Goal: Answer question/provide support: Share knowledge or assist other users

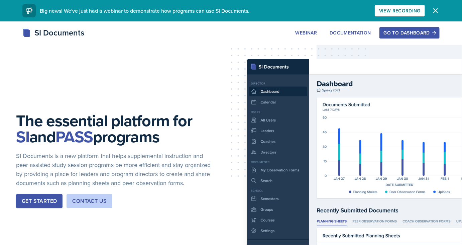
click at [417, 37] on button "Go to Dashboard" at bounding box center [410, 32] width 60 height 11
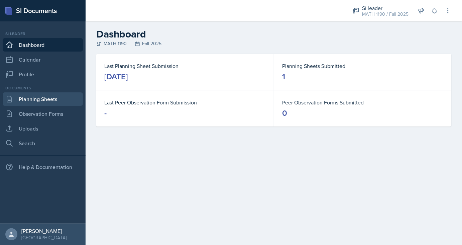
click at [38, 98] on link "Planning Sheets" at bounding box center [43, 98] width 80 height 13
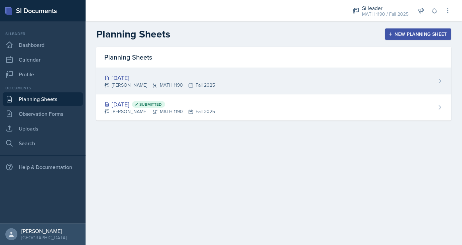
click at [162, 75] on div "[DATE]" at bounding box center [159, 77] width 111 height 9
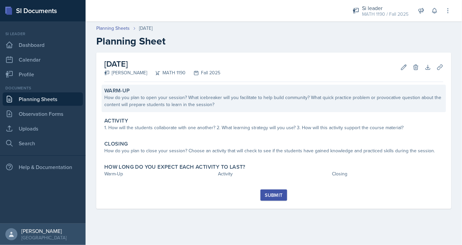
click at [167, 103] on div "How do you plan to open your session? What icebreaker will you facilitate to he…" at bounding box center [273, 101] width 339 height 14
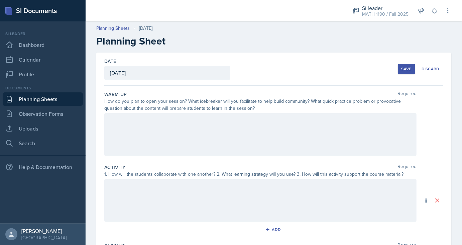
click at [164, 130] on div at bounding box center [260, 134] width 312 height 43
click at [205, 190] on div at bounding box center [260, 200] width 312 height 43
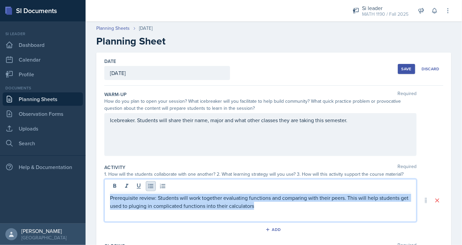
click at [149, 184] on icon at bounding box center [150, 186] width 5 height 4
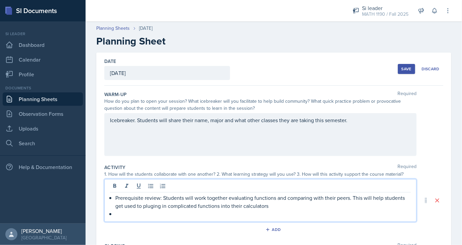
click at [214, 212] on p at bounding box center [263, 214] width 296 height 8
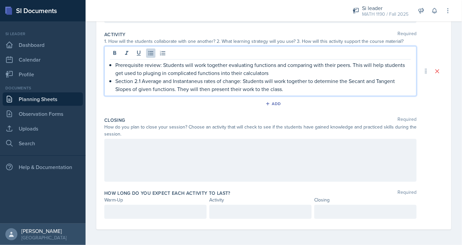
click at [166, 158] on div at bounding box center [260, 160] width 312 height 43
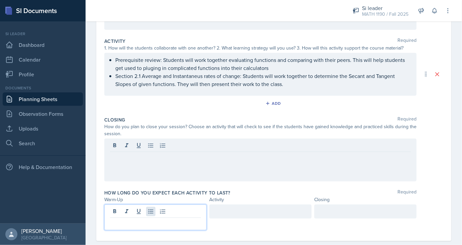
click at [148, 211] on div at bounding box center [155, 217] width 102 height 26
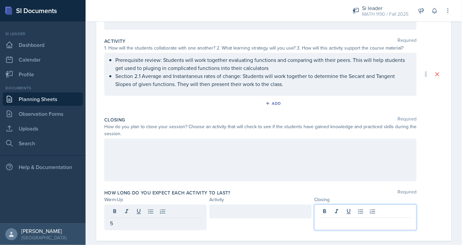
click at [333, 210] on div at bounding box center [365, 217] width 102 height 26
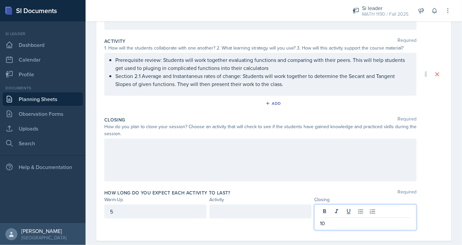
click at [245, 215] on div at bounding box center [260, 211] width 102 height 14
click at [183, 163] on div at bounding box center [260, 159] width 312 height 43
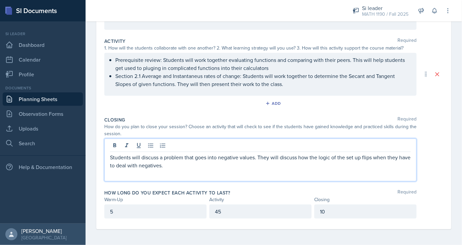
scroll to position [0, 0]
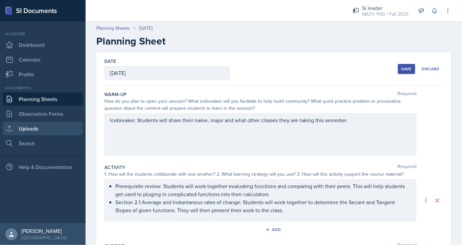
click at [43, 126] on link "Uploads" at bounding box center [43, 128] width 80 height 13
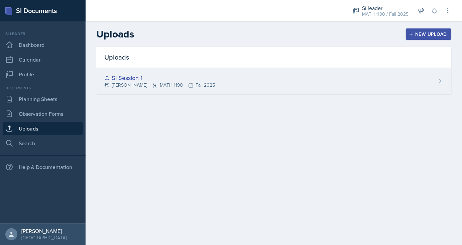
click at [440, 81] on icon at bounding box center [440, 81] width 7 height 7
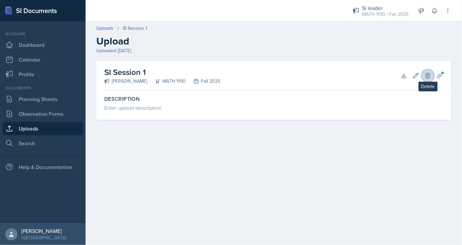
click at [428, 78] on icon at bounding box center [428, 75] width 4 height 5
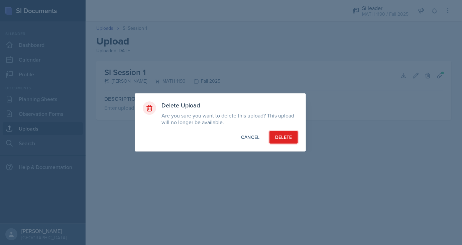
click at [287, 138] on div "Delete" at bounding box center [283, 137] width 17 height 7
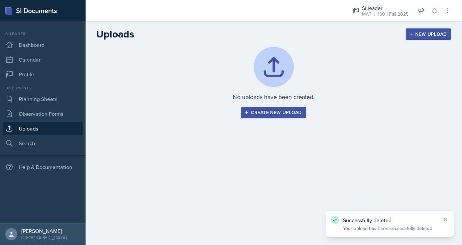
click at [442, 33] on div "New Upload" at bounding box center [428, 33] width 37 height 5
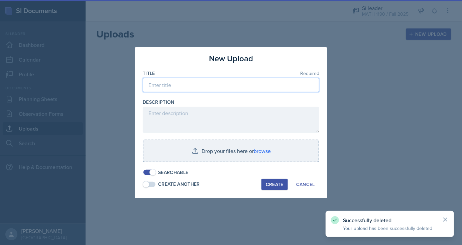
click at [183, 83] on input at bounding box center [231, 85] width 177 height 14
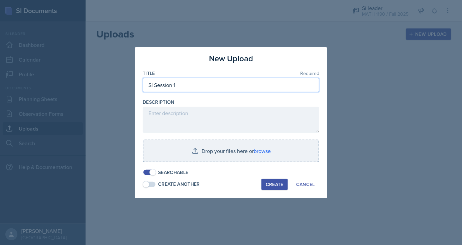
type input "SI Session 1"
click at [145, 186] on span at bounding box center [146, 184] width 7 height 7
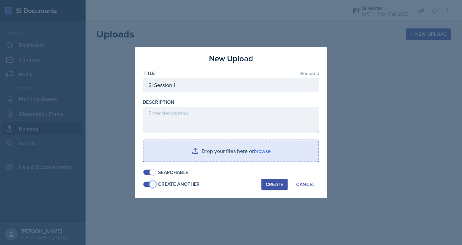
click at [184, 155] on input "file" at bounding box center [230, 150] width 175 height 21
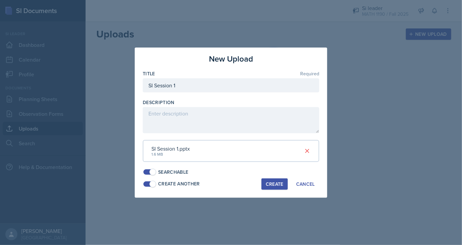
click at [274, 188] on button "Create" at bounding box center [275, 183] width 26 height 11
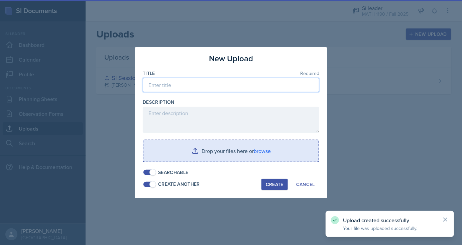
click at [198, 87] on input at bounding box center [231, 85] width 177 height 14
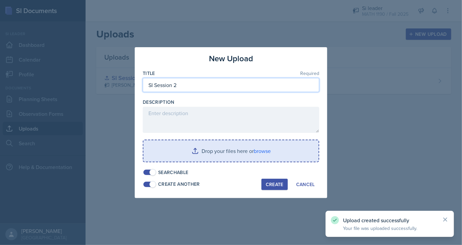
type input "SI Session 2"
click at [187, 147] on input "file" at bounding box center [230, 150] width 175 height 21
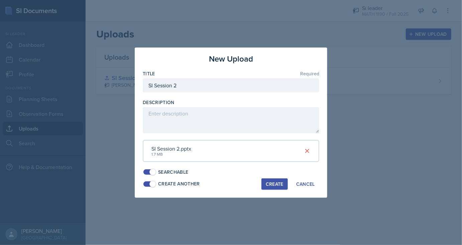
click at [275, 181] on div "Create" at bounding box center [275, 183] width 18 height 5
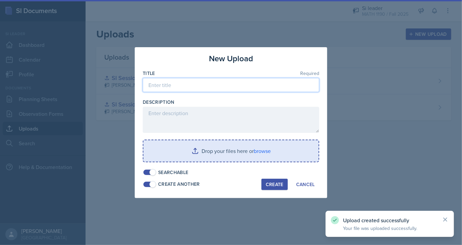
click at [187, 84] on input at bounding box center [231, 85] width 177 height 14
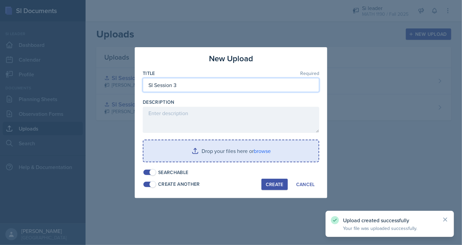
type input "SI Session 3"
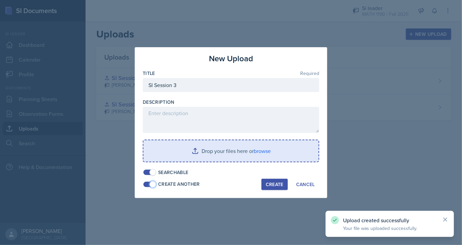
click at [148, 184] on span at bounding box center [149, 184] width 12 height 5
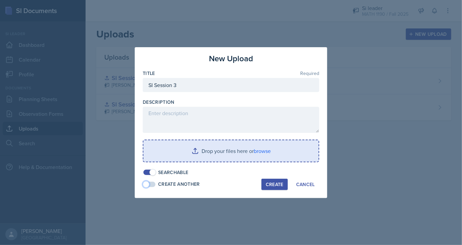
click at [201, 149] on input "file" at bounding box center [230, 150] width 175 height 21
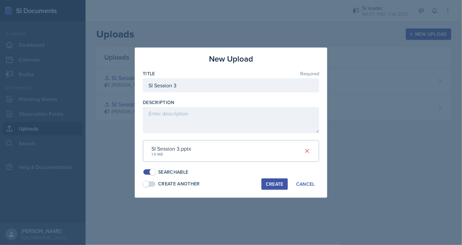
click at [284, 182] on button "Create" at bounding box center [275, 183] width 26 height 11
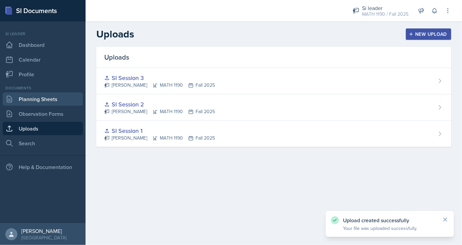
click at [32, 101] on link "Planning Sheets" at bounding box center [43, 98] width 80 height 13
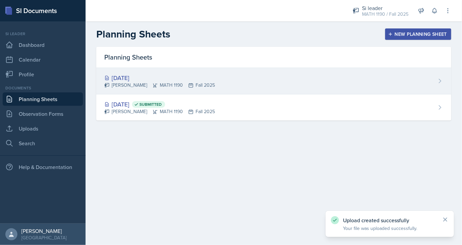
click at [154, 76] on div "[DATE]" at bounding box center [159, 77] width 111 height 9
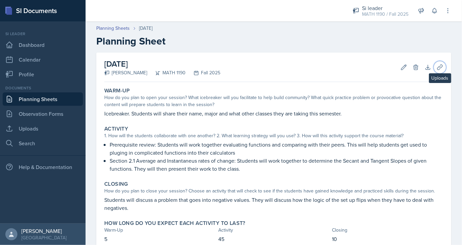
click at [443, 70] on icon at bounding box center [440, 67] width 7 height 7
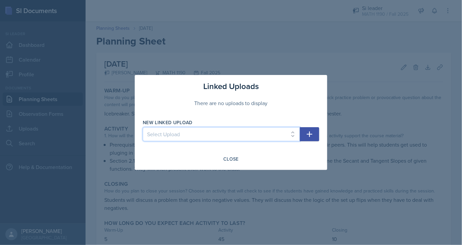
click at [143, 127] on select "Select Upload SI Session 1 SI Session 2 SI Session 3" at bounding box center [221, 134] width 157 height 14
click option "SI Session 2" at bounding box center [0, 0] width 0 height 0
click at [143, 127] on select "Select Upload SI Session 1 SI Session 2 SI Session 3" at bounding box center [221, 134] width 157 height 14
select select "9ef3372b-800c-45b5-9f49-5e2041e193ae"
click option "SI Session 1" at bounding box center [0, 0] width 0 height 0
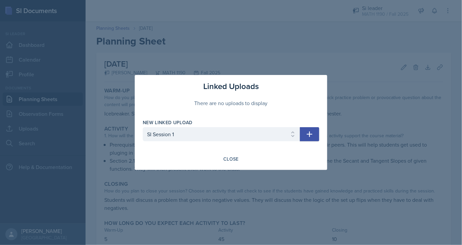
click at [306, 135] on icon "button" at bounding box center [310, 134] width 8 height 8
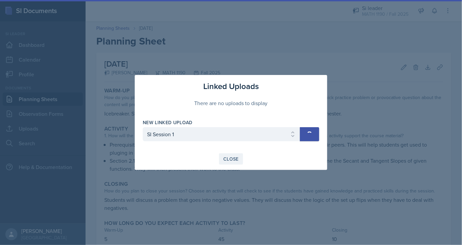
select select
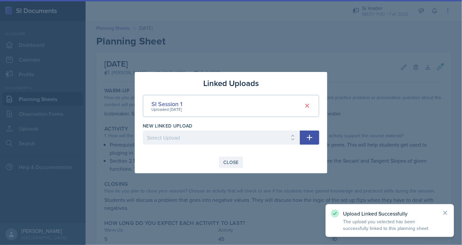
click at [233, 162] on div "Close" at bounding box center [230, 162] width 15 height 5
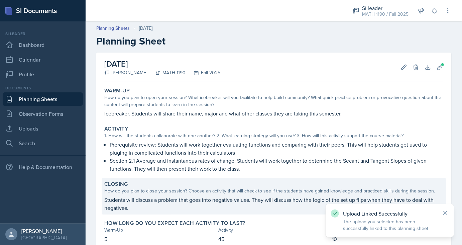
scroll to position [44, 0]
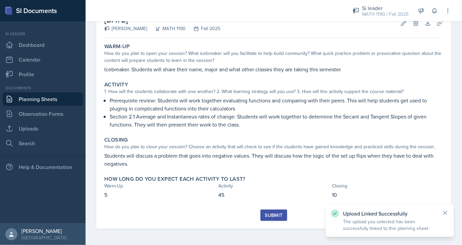
click at [280, 214] on div "Submit" at bounding box center [274, 214] width 18 height 5
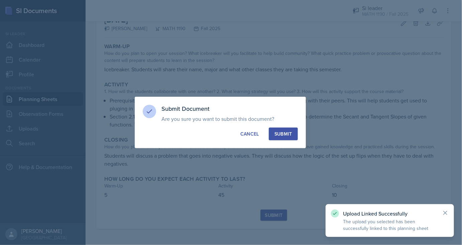
click at [277, 139] on button "Submit" at bounding box center [283, 133] width 29 height 13
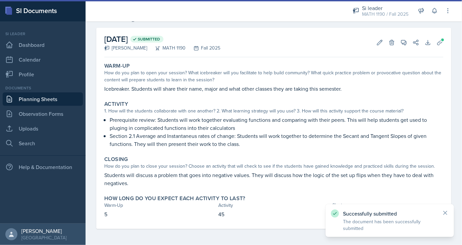
scroll to position [25, 0]
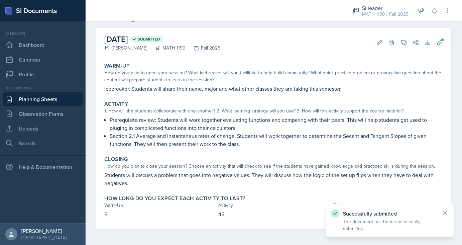
click at [33, 101] on link "Planning Sheets" at bounding box center [43, 98] width 80 height 13
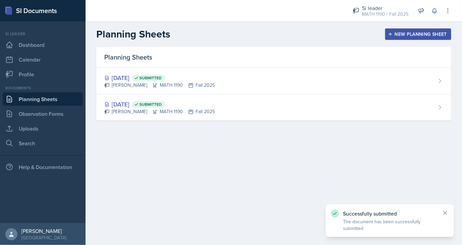
click at [409, 34] on div "New Planning Sheet" at bounding box center [419, 33] width 58 height 5
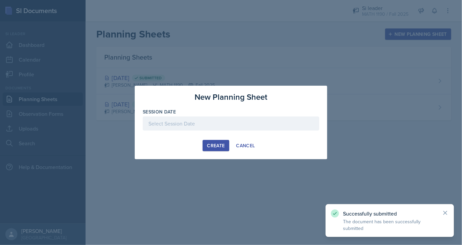
click at [182, 123] on div at bounding box center [231, 123] width 177 height 14
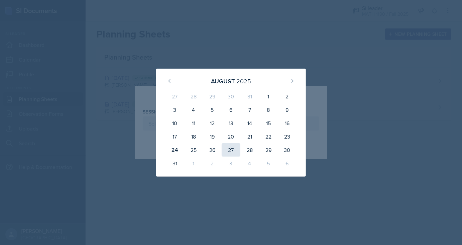
click at [236, 150] on div "27" at bounding box center [231, 149] width 19 height 13
type input "[DATE]"
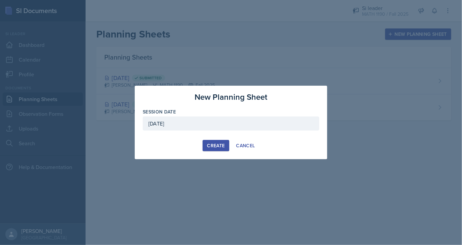
click at [219, 143] on div "Create" at bounding box center [216, 145] width 18 height 5
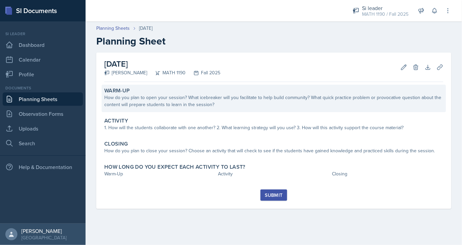
click at [167, 100] on div "How do you plan to open your session? What icebreaker will you facilitate to he…" at bounding box center [273, 101] width 339 height 14
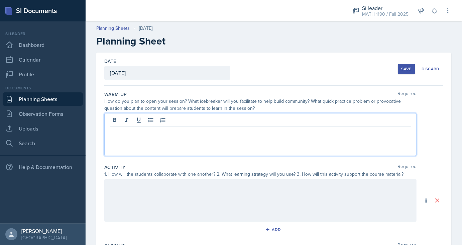
click at [186, 118] on div at bounding box center [260, 134] width 312 height 43
click at [233, 132] on p "Students will work on a problem that has to do with Instantanous and Average ra…" at bounding box center [260, 136] width 301 height 16
click at [236, 132] on p "Students will work on a problem that has to do with Instantanous and Average ra…" at bounding box center [260, 136] width 301 height 16
click at [355, 131] on p "Students will work on a problem that has to do with Instantaneous and Average r…" at bounding box center [260, 136] width 301 height 16
click at [123, 195] on div at bounding box center [260, 200] width 312 height 43
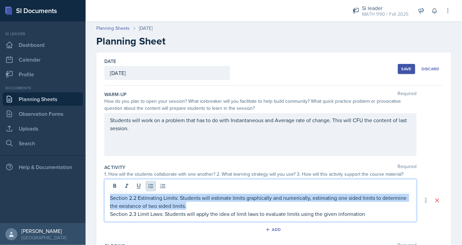
click at [149, 184] on icon at bounding box center [151, 186] width 7 height 7
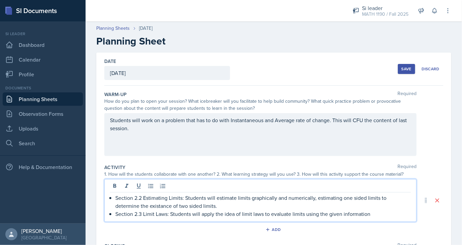
scroll to position [126, 0]
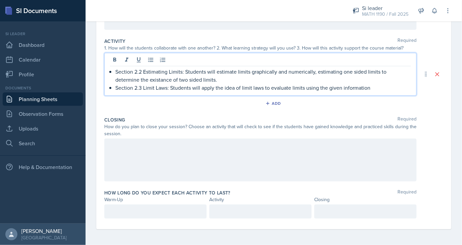
click at [176, 160] on div at bounding box center [260, 159] width 312 height 43
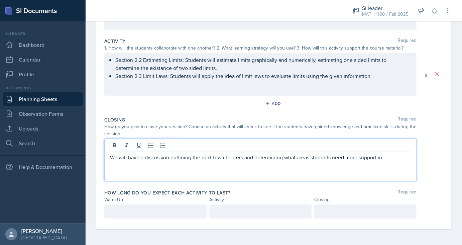
click at [128, 217] on div at bounding box center [155, 211] width 102 height 14
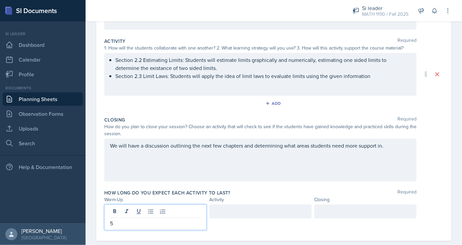
click at [220, 215] on div at bounding box center [260, 211] width 102 height 14
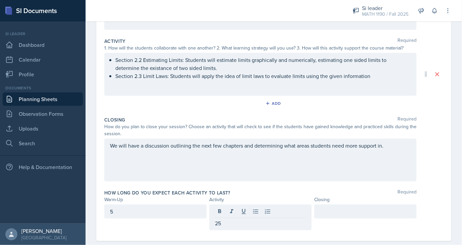
click at [348, 217] on div at bounding box center [365, 211] width 102 height 14
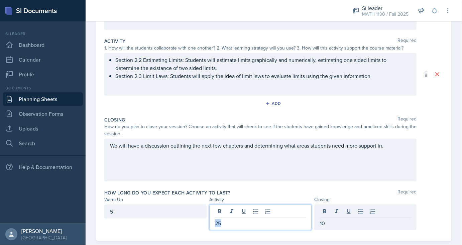
drag, startPoint x: 233, startPoint y: 211, endPoint x: 167, endPoint y: 215, distance: 66.0
click at [209, 215] on div "25" at bounding box center [260, 217] width 102 height 26
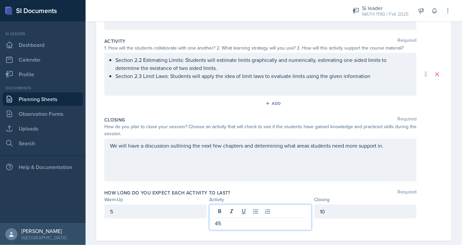
scroll to position [0, 0]
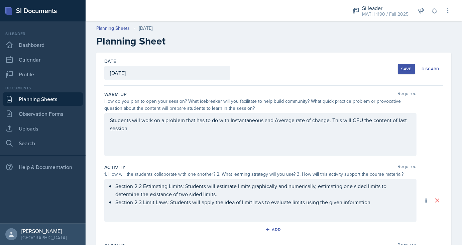
click at [412, 72] on button "Save" at bounding box center [406, 69] width 17 height 10
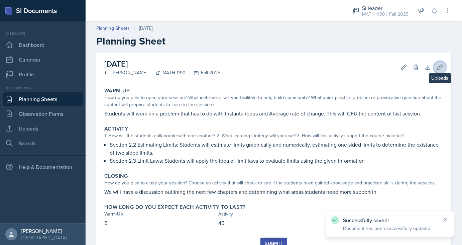
click at [438, 68] on icon at bounding box center [440, 67] width 7 height 7
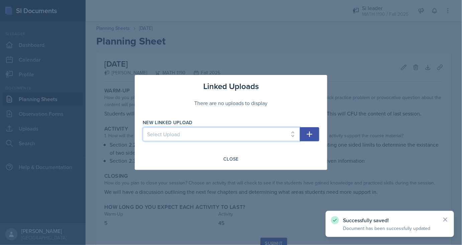
click at [143, 127] on select "Select Upload SI Session 1 SI Session 2 SI Session 3" at bounding box center [221, 134] width 157 height 14
select select "9a54d236-cf8a-4b76-8389-d0e19d0c3b5c"
click option "SI Session 2" at bounding box center [0, 0] width 0 height 0
click at [310, 135] on icon "button" at bounding box center [310, 134] width 8 height 8
select select
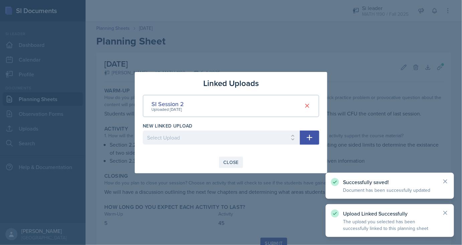
click at [229, 164] on div "Close" at bounding box center [230, 162] width 15 height 5
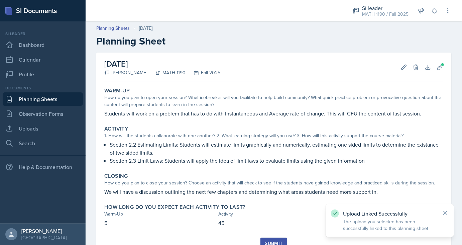
click at [276, 238] on button "Submit" at bounding box center [274, 242] width 26 height 11
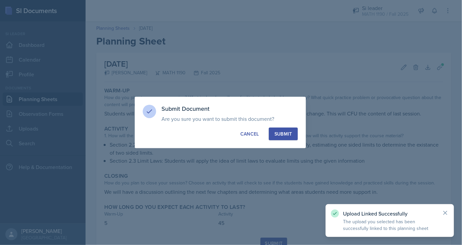
click at [290, 132] on div "Submit" at bounding box center [284, 133] width 18 height 7
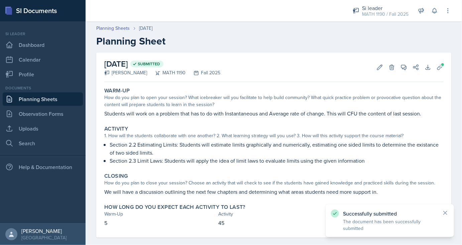
click at [44, 102] on link "Planning Sheets" at bounding box center [43, 98] width 80 height 13
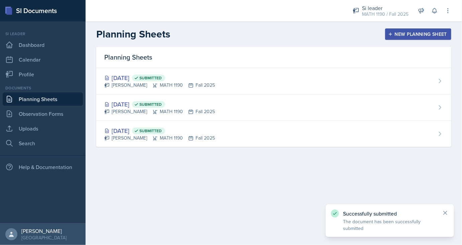
click at [424, 39] on button "New Planning Sheet" at bounding box center [418, 33] width 66 height 11
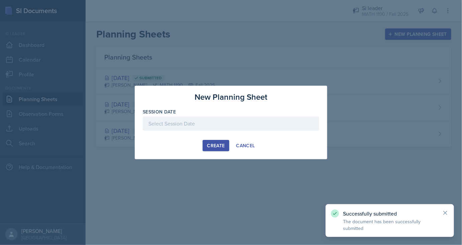
click at [219, 121] on div at bounding box center [231, 123] width 177 height 14
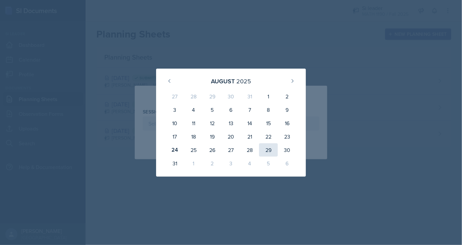
click at [270, 151] on div "29" at bounding box center [268, 149] width 19 height 13
type input "[DATE]"
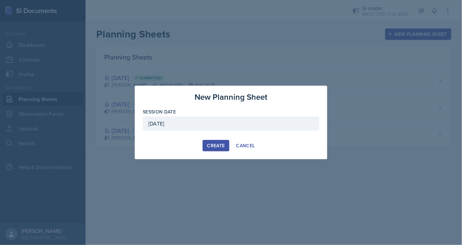
click at [215, 140] on button "Create" at bounding box center [216, 145] width 26 height 11
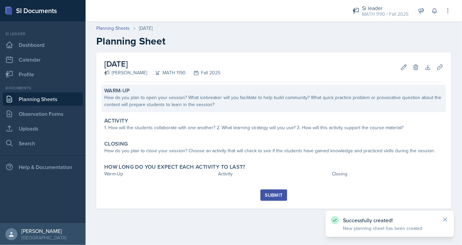
click at [152, 107] on div "How do you plan to open your session? What icebreaker will you facilitate to he…" at bounding box center [273, 101] width 339 height 14
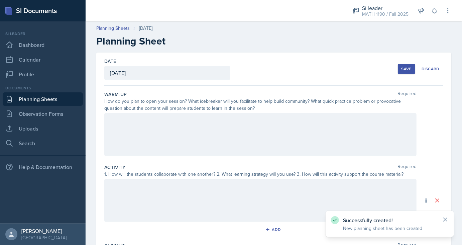
click at [151, 125] on div at bounding box center [260, 134] width 312 height 43
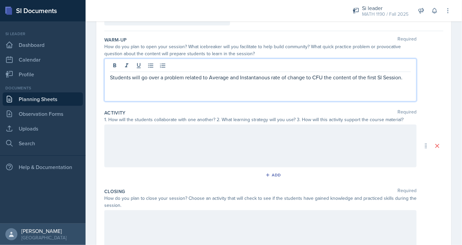
scroll to position [90, 0]
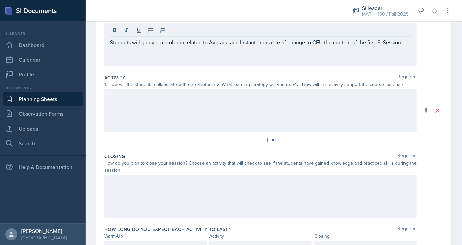
click at [148, 107] on div at bounding box center [260, 110] width 312 height 43
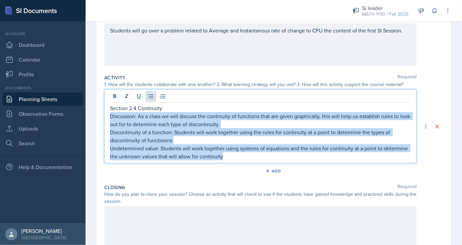
click at [152, 98] on icon at bounding box center [150, 96] width 5 height 4
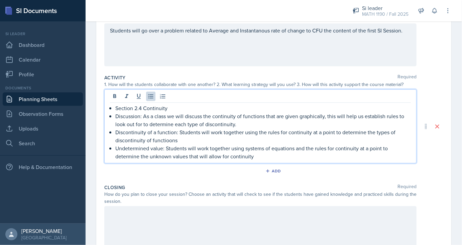
click at [117, 106] on p "Section 2.4 Continuity" at bounding box center [263, 108] width 296 height 8
click at [109, 106] on div "Section 2.4 Continuity Discussion: As a class we will discuss the continuity of…" at bounding box center [260, 126] width 312 height 74
click at [115, 108] on li "Section 2.4 Continuity" at bounding box center [263, 108] width 296 height 8
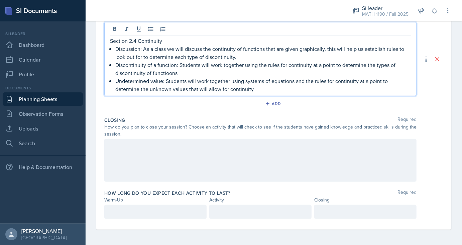
drag, startPoint x: 158, startPoint y: 187, endPoint x: 151, endPoint y: 171, distance: 18.1
click at [157, 187] on div "How long do you expect each activity to last? Required Warm-Up Activity Closing" at bounding box center [273, 205] width 339 height 37
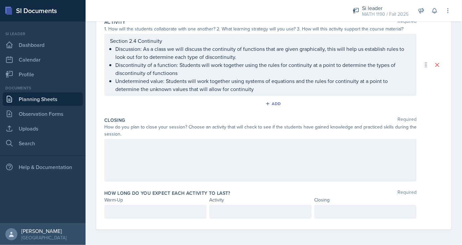
click at [151, 170] on div at bounding box center [260, 160] width 312 height 43
click at [159, 206] on div at bounding box center [155, 212] width 102 height 14
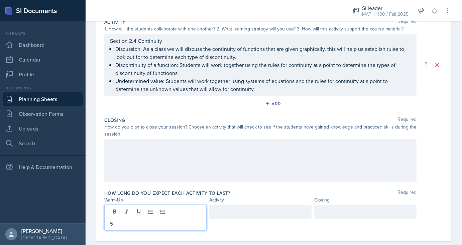
click at [368, 215] on div at bounding box center [365, 212] width 102 height 14
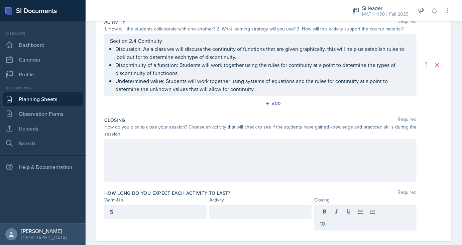
click at [268, 218] on div at bounding box center [260, 218] width 102 height 26
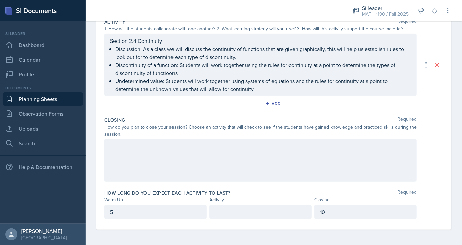
click at [255, 211] on div at bounding box center [260, 212] width 102 height 14
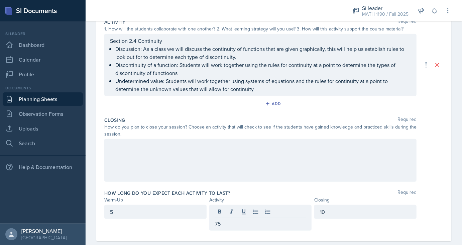
click at [202, 166] on div at bounding box center [260, 160] width 312 height 43
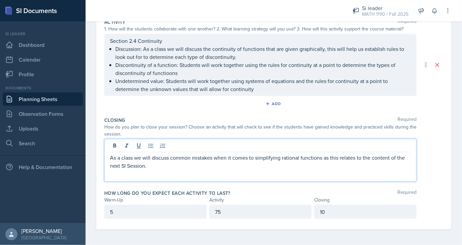
scroll to position [0, 0]
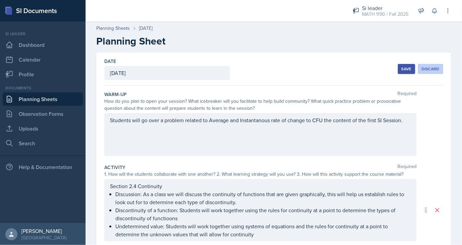
drag, startPoint x: 419, startPoint y: 67, endPoint x: 413, endPoint y: 69, distance: 5.6
click at [419, 67] on div "Save Discard" at bounding box center [420, 68] width 45 height 15
click at [413, 69] on button "Save" at bounding box center [406, 69] width 17 height 10
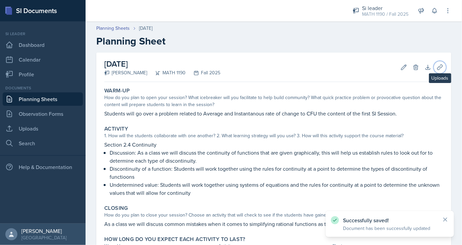
drag, startPoint x: 439, startPoint y: 70, endPoint x: 435, endPoint y: 71, distance: 3.6
click at [439, 70] on icon at bounding box center [440, 67] width 5 height 5
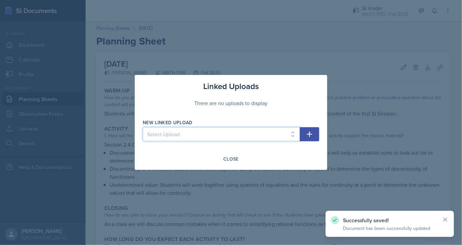
click at [143, 127] on select "Select Upload SI Session 1 SI Session 2 SI Session 3" at bounding box center [221, 134] width 157 height 14
select select "d03d19a4-433d-4187-8808-6988abd73ea1"
click option "SI Session 3" at bounding box center [0, 0] width 0 height 0
click at [312, 132] on icon "button" at bounding box center [310, 134] width 8 height 8
select select
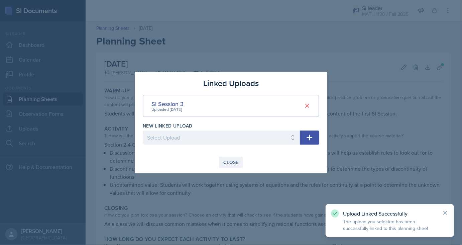
click at [240, 164] on button "Close" at bounding box center [231, 162] width 24 height 11
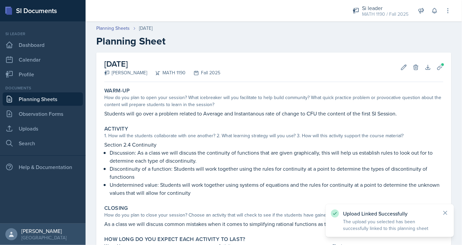
click at [449, 209] on div "Upload Linked Successfully The upload you selected has been successfully linked…" at bounding box center [390, 220] width 128 height 33
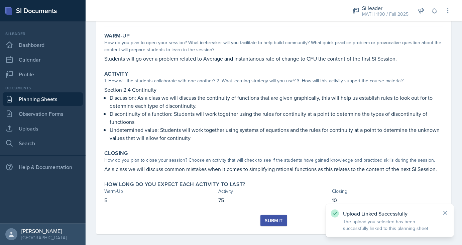
scroll to position [60, 0]
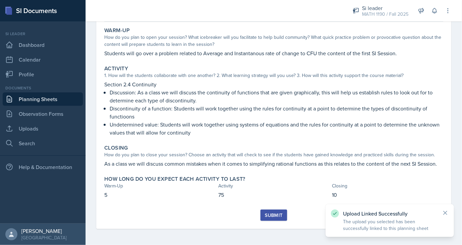
click at [283, 213] on div "Submit" at bounding box center [274, 214] width 18 height 5
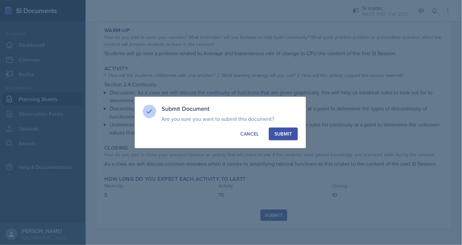
click at [283, 138] on button "Submit" at bounding box center [283, 133] width 29 height 13
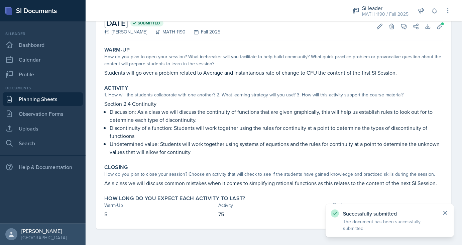
click at [446, 213] on icon at bounding box center [445, 212] width 7 height 7
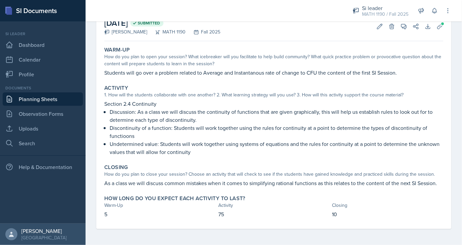
click at [36, 101] on link "Planning Sheets" at bounding box center [43, 98] width 80 height 13
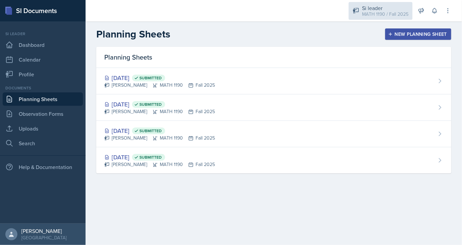
click at [375, 14] on div "MATH 1190 / Fall 2025" at bounding box center [385, 14] width 46 height 7
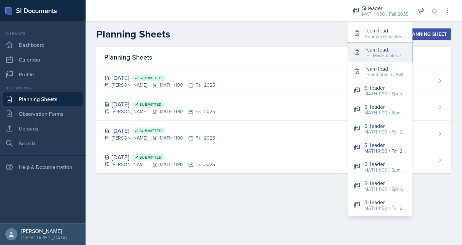
click at [376, 57] on div "Les Mariettables / Fall 2025" at bounding box center [386, 55] width 43 height 7
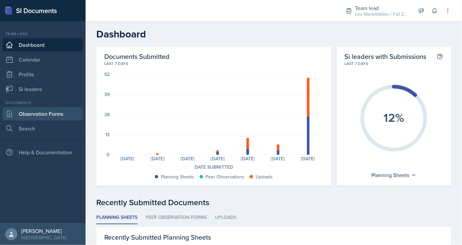
click at [42, 116] on link "Observation Forms" at bounding box center [43, 113] width 80 height 13
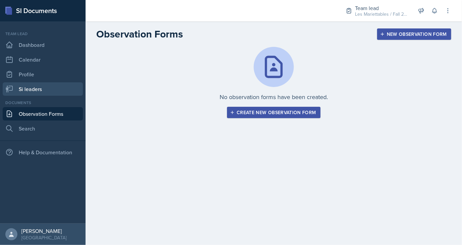
click at [35, 92] on link "Si leaders" at bounding box center [43, 88] width 80 height 13
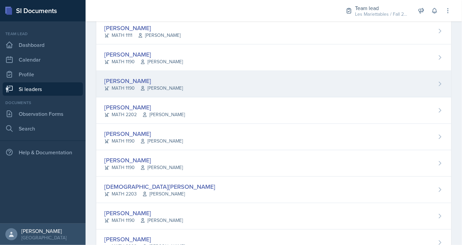
scroll to position [314, 0]
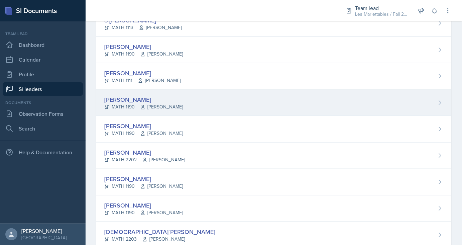
click at [122, 95] on div "[PERSON_NAME]" at bounding box center [143, 99] width 79 height 9
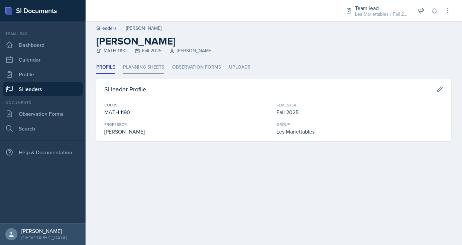
click at [131, 71] on li "Planning Sheets" at bounding box center [143, 67] width 41 height 13
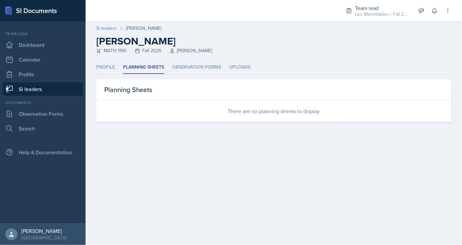
click at [111, 30] on link "Si leaders" at bounding box center [106, 28] width 20 height 7
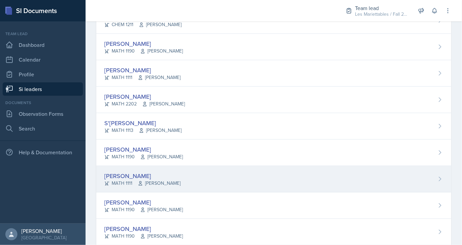
scroll to position [225, 0]
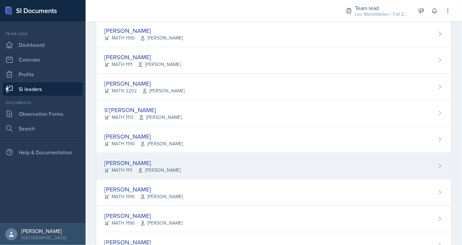
click at [132, 161] on div "[PERSON_NAME]" at bounding box center [142, 162] width 76 height 9
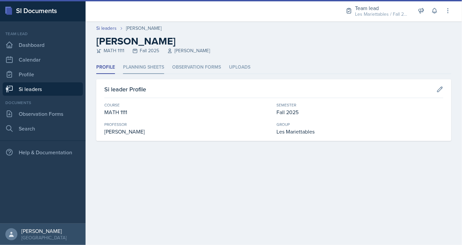
click at [146, 69] on li "Planning Sheets" at bounding box center [143, 67] width 41 height 13
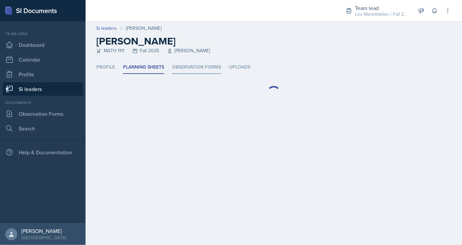
click at [188, 69] on li "Observation Forms" at bounding box center [196, 67] width 49 height 13
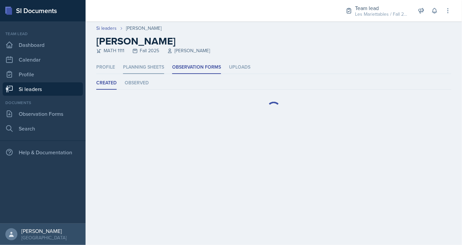
click at [147, 72] on li "Planning Sheets" at bounding box center [143, 67] width 41 height 13
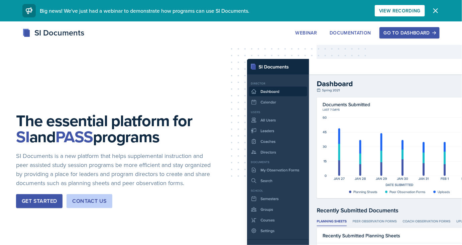
click at [390, 34] on div "Go to Dashboard" at bounding box center [410, 32] width 52 height 5
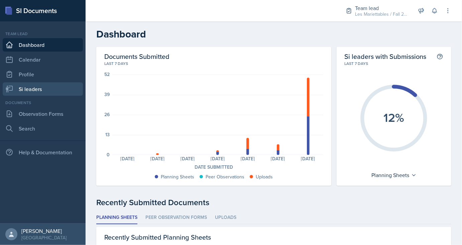
click at [41, 88] on link "Si leaders" at bounding box center [43, 88] width 80 height 13
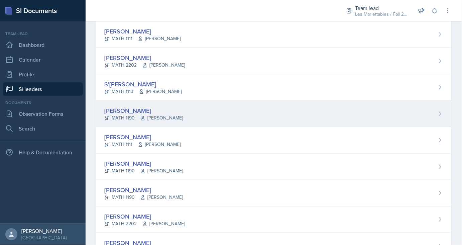
scroll to position [270, 0]
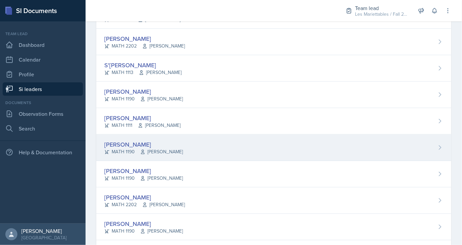
click at [134, 144] on div "[PERSON_NAME]" at bounding box center [143, 144] width 79 height 9
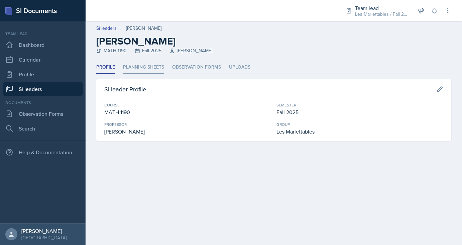
click at [149, 64] on li "Planning Sheets" at bounding box center [143, 67] width 41 height 13
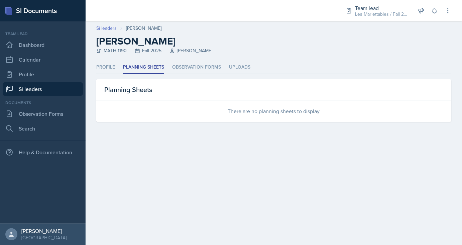
click at [108, 29] on link "Si leaders" at bounding box center [106, 28] width 20 height 7
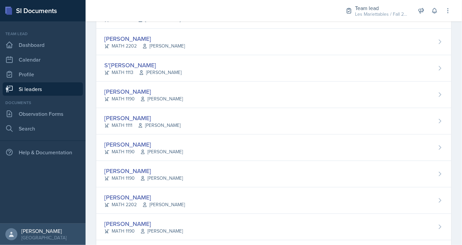
scroll to position [314, 0]
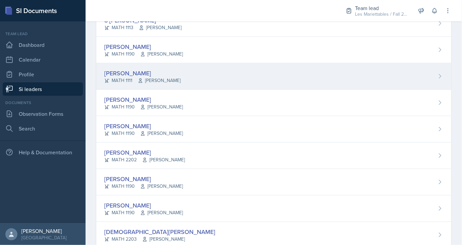
click at [130, 66] on div "[PERSON_NAME] MATH 1111 [PERSON_NAME]" at bounding box center [273, 76] width 355 height 26
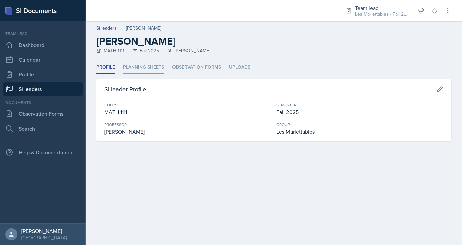
click at [160, 63] on li "Planning Sheets" at bounding box center [143, 67] width 41 height 13
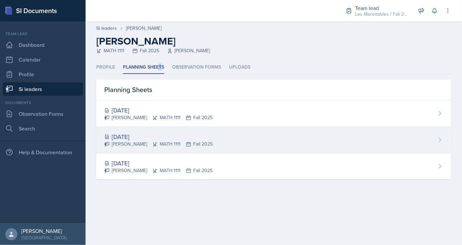
click at [139, 137] on div "[DATE]" at bounding box center [158, 136] width 108 height 9
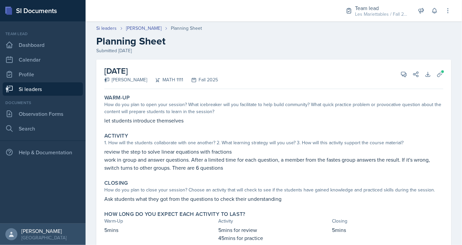
scroll to position [24, 0]
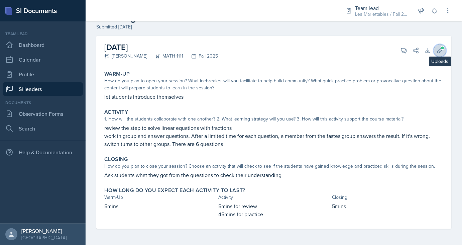
click at [440, 50] on icon at bounding box center [440, 50] width 5 height 5
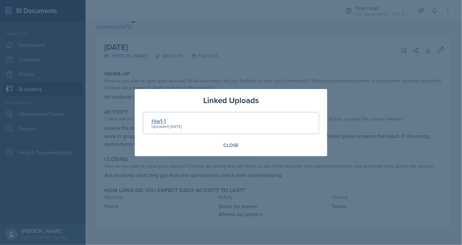
click at [161, 122] on div "Hw1-1" at bounding box center [167, 120] width 30 height 9
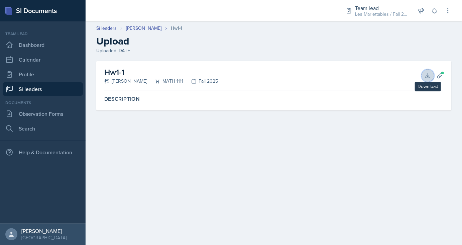
click at [430, 73] on icon at bounding box center [428, 75] width 7 height 7
click at [146, 31] on link "[PERSON_NAME]" at bounding box center [143, 28] width 35 height 7
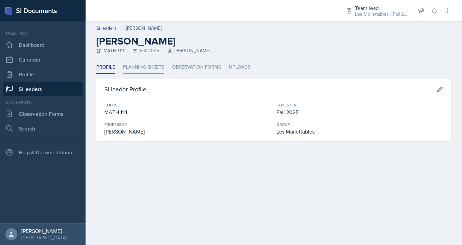
click at [142, 65] on li "Planning Sheets" at bounding box center [143, 67] width 41 height 13
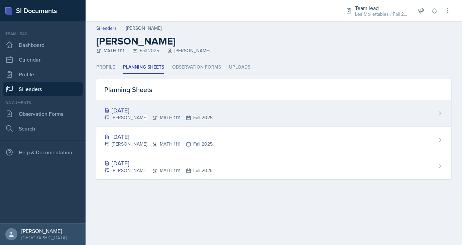
click at [140, 114] on div "Simmy Huynh MATH 1111 Fall 2025" at bounding box center [158, 117] width 108 height 7
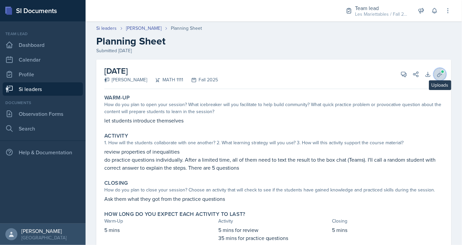
click at [440, 73] on icon at bounding box center [440, 74] width 7 height 7
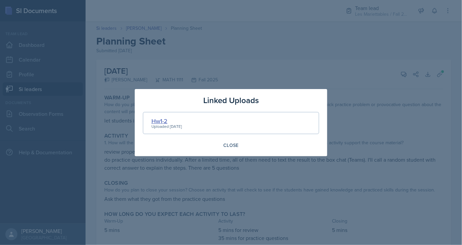
click at [164, 121] on div "Hw1-2" at bounding box center [167, 120] width 30 height 9
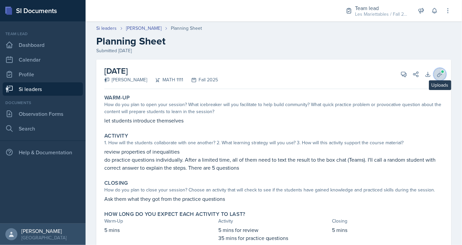
click at [439, 76] on icon at bounding box center [440, 74] width 5 height 5
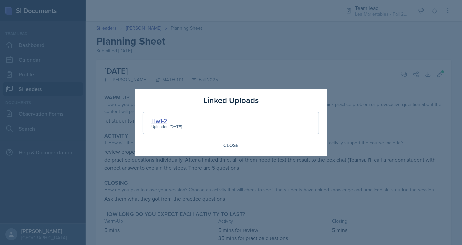
drag, startPoint x: 164, startPoint y: 116, endPoint x: 163, endPoint y: 119, distance: 3.7
click at [163, 118] on div "Hw1-2 Uploaded Aug 24th, 2025" at bounding box center [231, 123] width 177 height 22
click at [161, 122] on div "Hw1-2" at bounding box center [167, 120] width 30 height 9
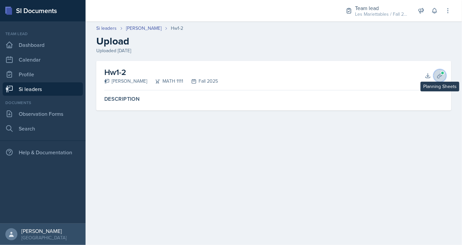
click at [440, 74] on icon at bounding box center [440, 75] width 7 height 7
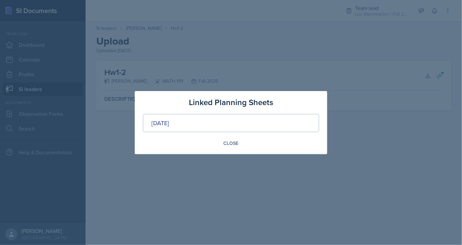
click at [313, 76] on div at bounding box center [231, 122] width 462 height 245
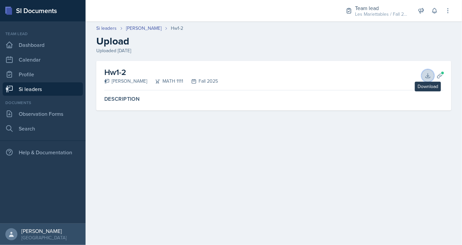
click at [430, 76] on icon at bounding box center [428, 75] width 7 height 7
click at [40, 91] on link "Si leaders" at bounding box center [43, 88] width 80 height 13
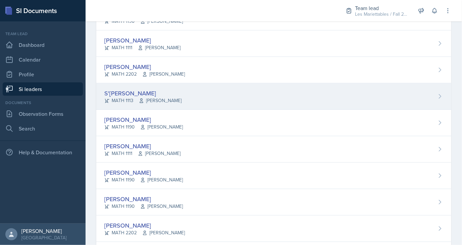
scroll to position [225, 0]
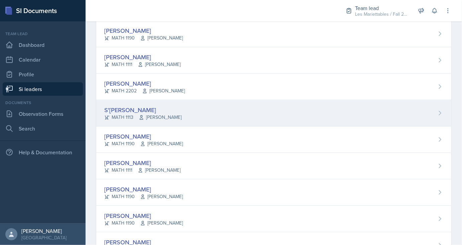
click at [133, 109] on div "S'[PERSON_NAME]" at bounding box center [142, 109] width 77 height 9
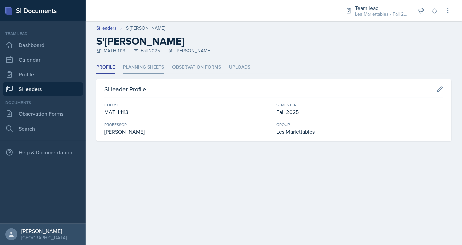
click at [144, 63] on li "Planning Sheets" at bounding box center [143, 67] width 41 height 13
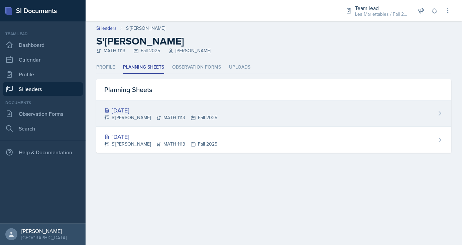
click at [136, 108] on div "[DATE]" at bounding box center [160, 110] width 113 height 9
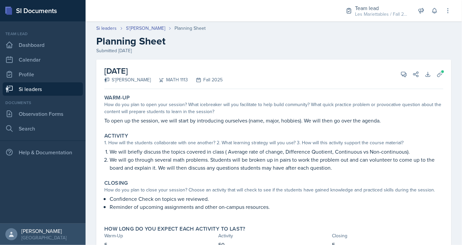
scroll to position [30, 0]
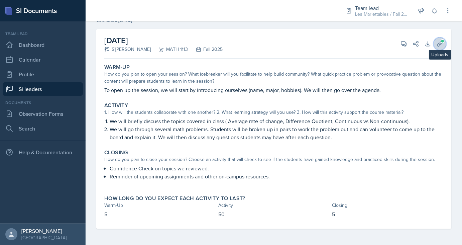
click at [441, 43] on icon at bounding box center [440, 43] width 7 height 7
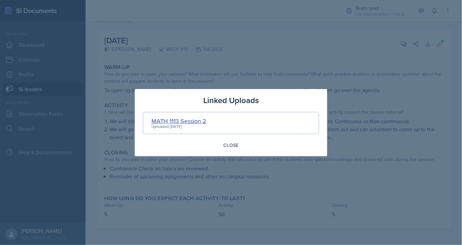
click at [189, 117] on div "MATH 1113 Session 2" at bounding box center [179, 120] width 55 height 9
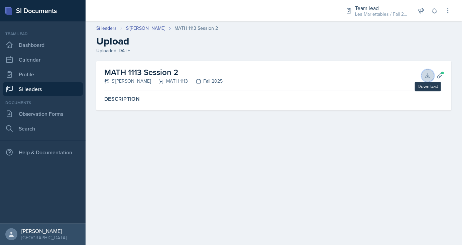
click at [431, 73] on icon at bounding box center [428, 75] width 7 height 7
click at [145, 27] on link "S'[PERSON_NAME]" at bounding box center [145, 28] width 39 height 7
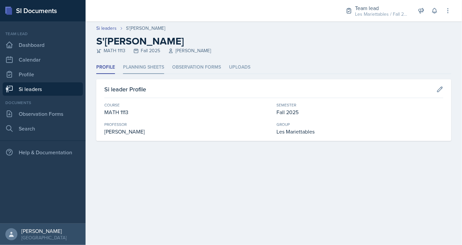
click at [130, 70] on li "Planning Sheets" at bounding box center [143, 67] width 41 height 13
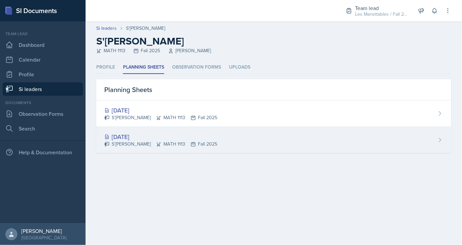
click at [130, 133] on div "[DATE]" at bounding box center [160, 136] width 113 height 9
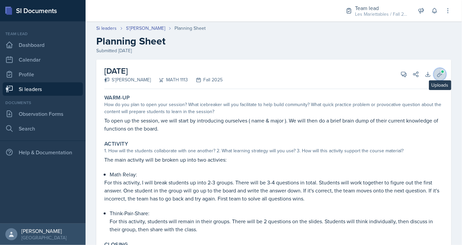
click at [440, 72] on icon at bounding box center [440, 74] width 7 height 7
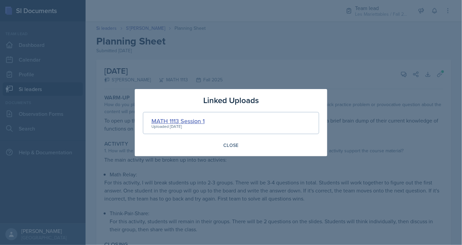
click at [184, 120] on div "MATH 1113 Session 1" at bounding box center [178, 120] width 53 height 9
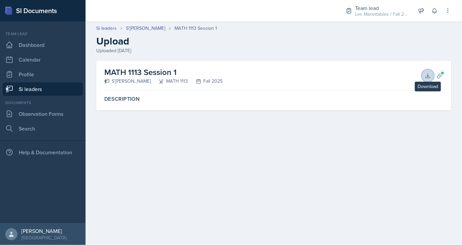
click at [424, 75] on button "Download" at bounding box center [428, 76] width 12 height 12
click at [137, 27] on link "S'[PERSON_NAME]" at bounding box center [145, 28] width 39 height 7
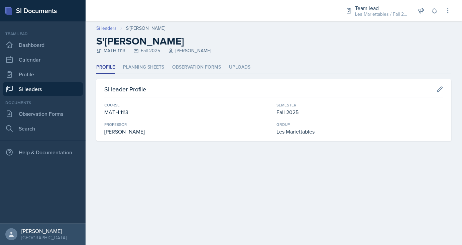
click at [112, 29] on link "Si leaders" at bounding box center [106, 28] width 20 height 7
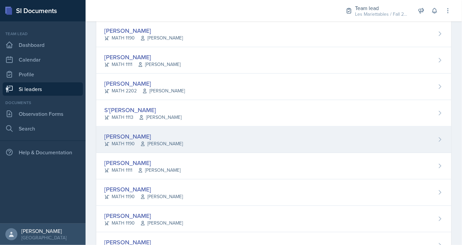
scroll to position [270, 0]
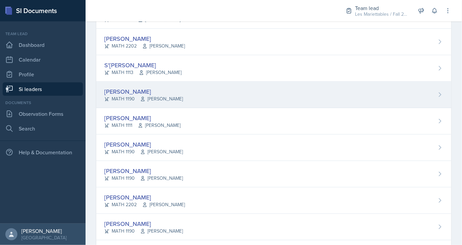
click at [135, 91] on div "[PERSON_NAME]" at bounding box center [143, 91] width 79 height 9
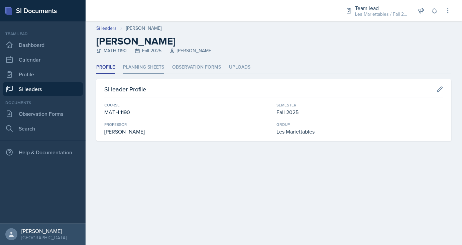
click at [154, 67] on li "Planning Sheets" at bounding box center [143, 67] width 41 height 13
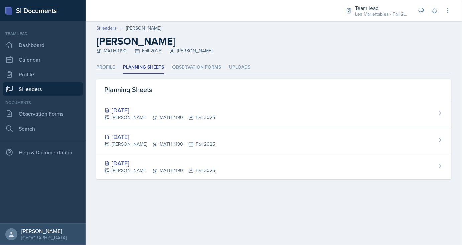
click at [107, 29] on link "Si leaders" at bounding box center [106, 28] width 20 height 7
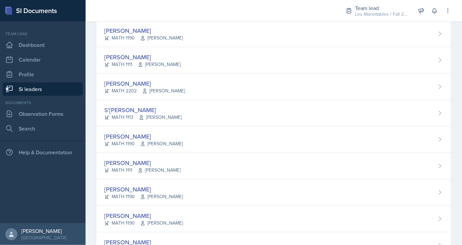
scroll to position [270, 0]
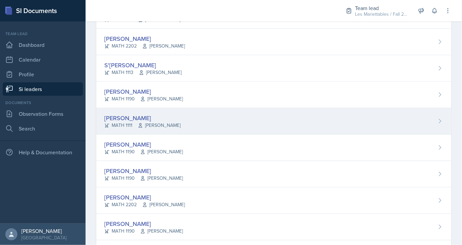
click at [138, 114] on div "[PERSON_NAME]" at bounding box center [142, 117] width 76 height 9
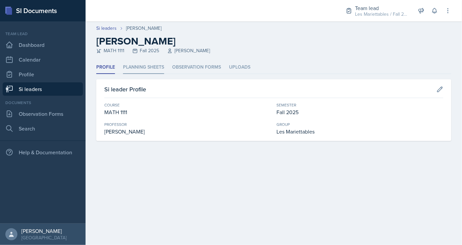
click at [137, 70] on li "Planning Sheets" at bounding box center [143, 67] width 41 height 13
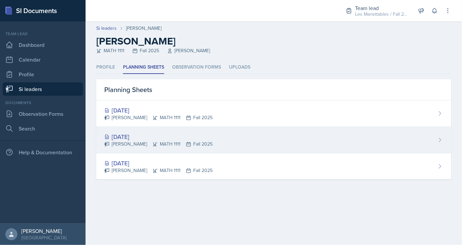
click at [133, 134] on div "[DATE]" at bounding box center [158, 136] width 108 height 9
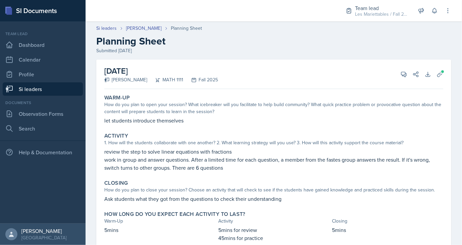
scroll to position [24, 0]
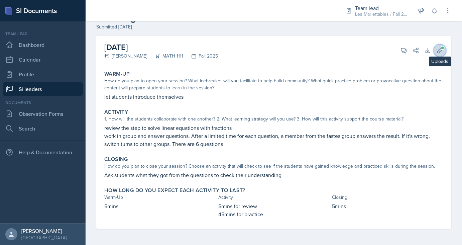
click at [443, 52] on icon at bounding box center [440, 50] width 7 height 7
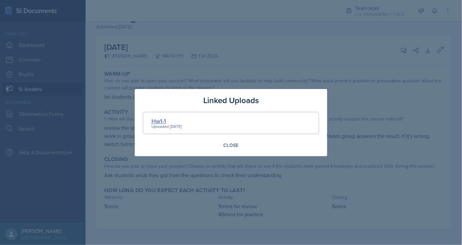
click at [159, 121] on div "Hw1-1" at bounding box center [167, 120] width 30 height 9
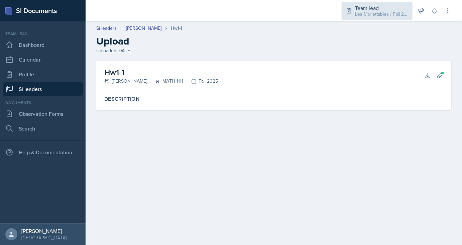
click at [382, 14] on div "Les Mariettables / Fall 2025" at bounding box center [382, 14] width 54 height 7
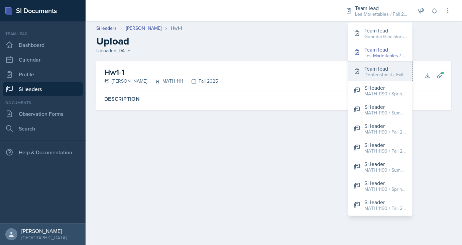
click at [389, 69] on div "Team lead" at bounding box center [386, 69] width 43 height 8
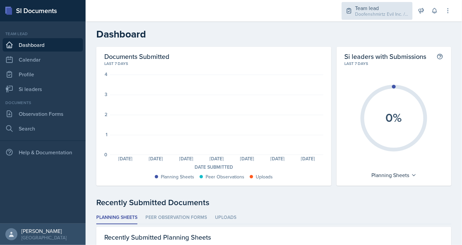
click at [391, 11] on div "Doofenshmirtz Evil Inc. / Spring 2025" at bounding box center [382, 14] width 54 height 7
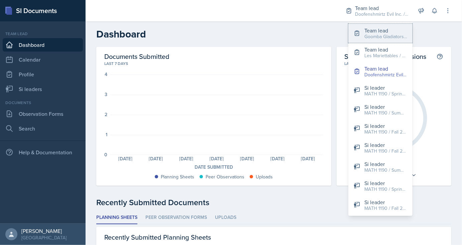
click at [377, 28] on div "Team lead" at bounding box center [386, 30] width 43 height 8
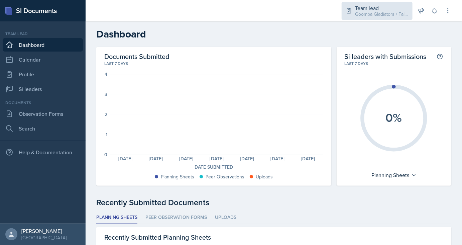
click at [383, 12] on div "Goomba Gladiators / Fall 2024" at bounding box center [382, 14] width 54 height 7
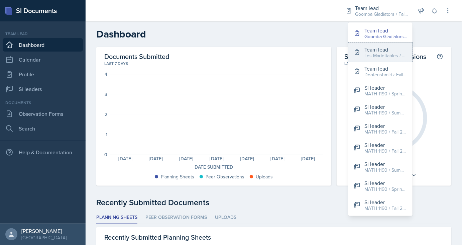
click at [369, 52] on div "Team lead" at bounding box center [386, 49] width 43 height 8
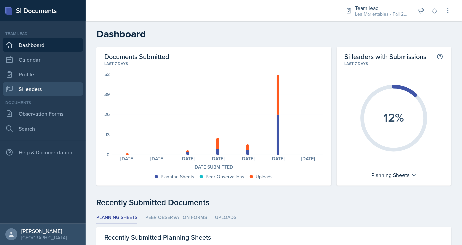
click at [52, 86] on link "Si leaders" at bounding box center [43, 88] width 80 height 13
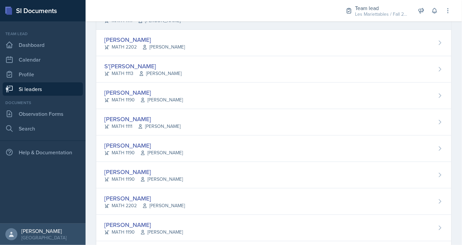
scroll to position [270, 0]
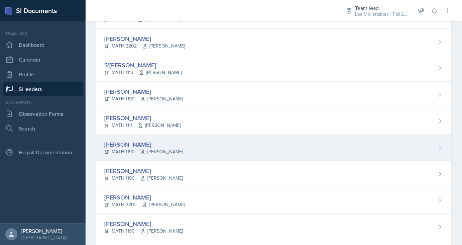
click at [131, 145] on div "[PERSON_NAME]" at bounding box center [143, 144] width 79 height 9
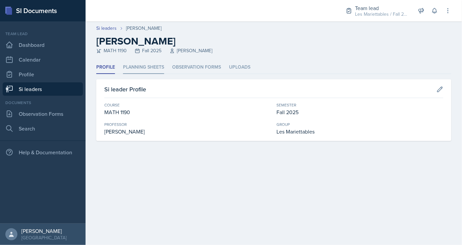
click at [147, 67] on li "Planning Sheets" at bounding box center [143, 67] width 41 height 13
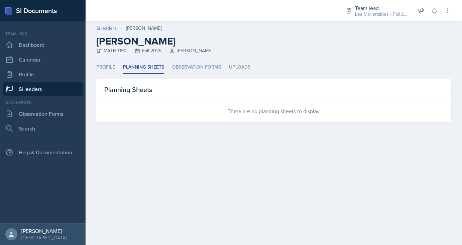
click at [113, 29] on link "Si leaders" at bounding box center [106, 28] width 20 height 7
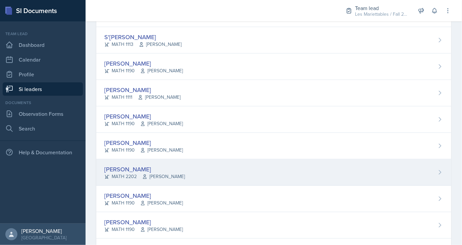
scroll to position [314, 0]
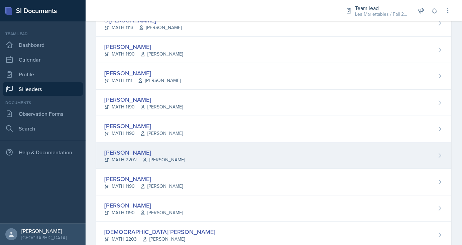
click at [133, 149] on div "[PERSON_NAME]" at bounding box center [144, 152] width 81 height 9
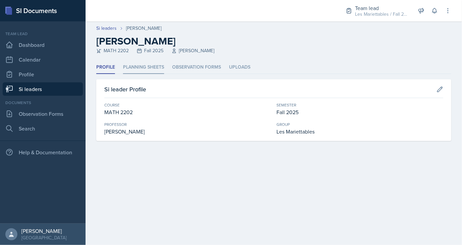
click at [144, 69] on li "Planning Sheets" at bounding box center [143, 67] width 41 height 13
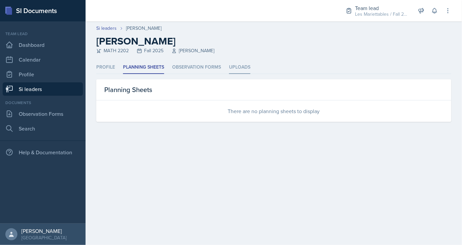
click at [231, 68] on li "Uploads" at bounding box center [239, 67] width 21 height 13
click at [146, 69] on li "Planning Sheets" at bounding box center [143, 67] width 41 height 13
click at [111, 31] on link "Si leaders" at bounding box center [106, 28] width 20 height 7
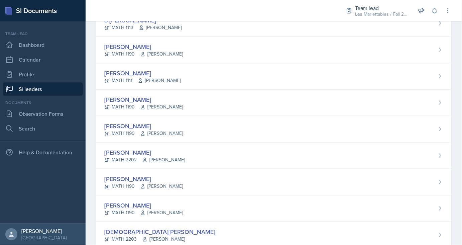
scroll to position [360, 0]
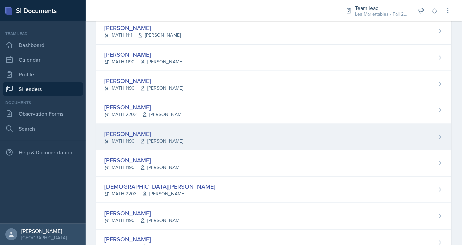
click at [133, 131] on div "[PERSON_NAME]" at bounding box center [143, 133] width 79 height 9
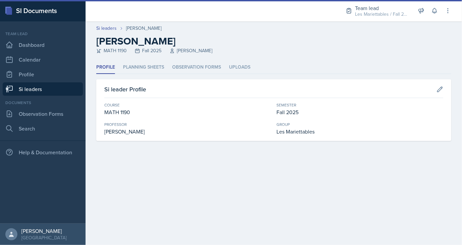
click at [144, 57] on header "Si leaders Kasia Nelson Kasia Nelson MATH 1190 Fall 2025 Henry Riely" at bounding box center [274, 40] width 377 height 39
click at [148, 66] on li "Planning Sheets" at bounding box center [143, 67] width 41 height 13
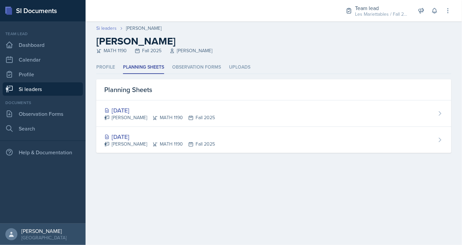
click at [112, 27] on link "Si leaders" at bounding box center [106, 28] width 20 height 7
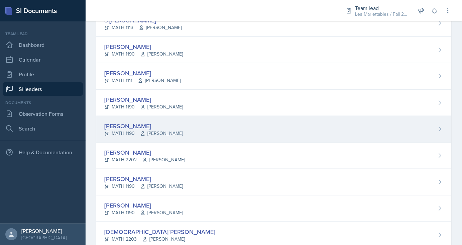
scroll to position [404, 0]
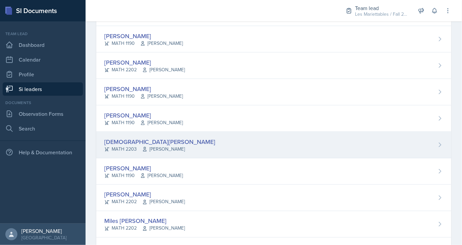
click at [134, 142] on div "[DEMOGRAPHIC_DATA][PERSON_NAME]" at bounding box center [159, 141] width 111 height 9
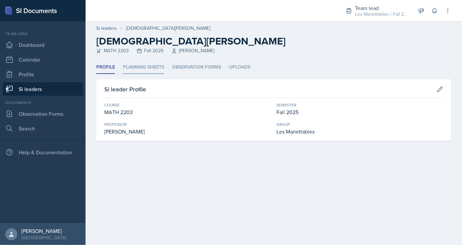
click at [153, 62] on li "Planning Sheets" at bounding box center [143, 67] width 41 height 13
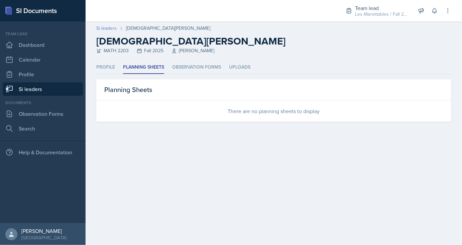
click at [112, 29] on link "Si leaders" at bounding box center [106, 28] width 20 height 7
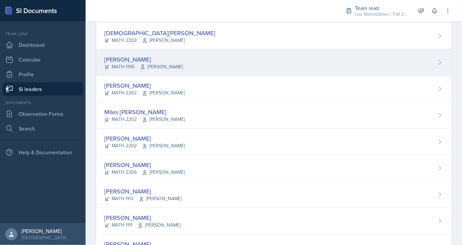
scroll to position [494, 0]
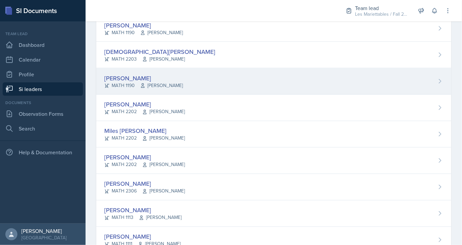
click at [139, 78] on div "[PERSON_NAME]" at bounding box center [143, 78] width 79 height 9
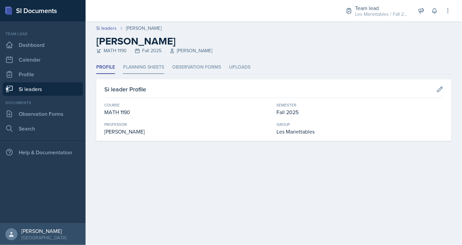
click at [142, 65] on li "Planning Sheets" at bounding box center [143, 67] width 41 height 13
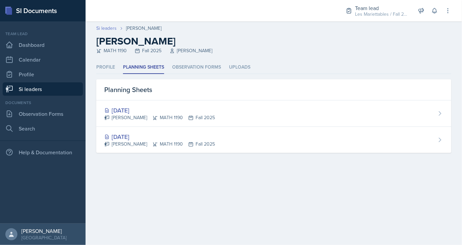
click at [107, 31] on link "Si leaders" at bounding box center [106, 28] width 20 height 7
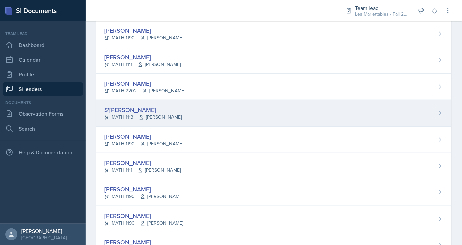
scroll to position [270, 0]
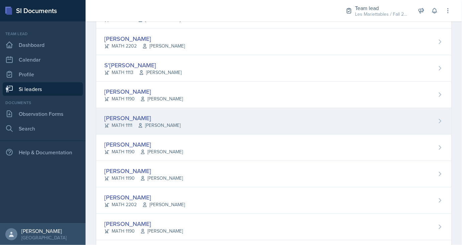
click at [126, 117] on div "[PERSON_NAME]" at bounding box center [142, 117] width 76 height 9
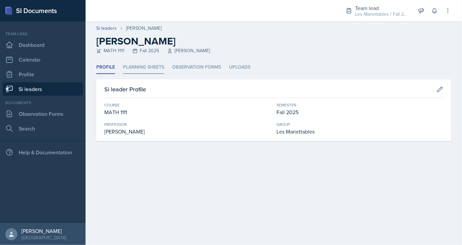
click at [141, 70] on li "Planning Sheets" at bounding box center [143, 67] width 41 height 13
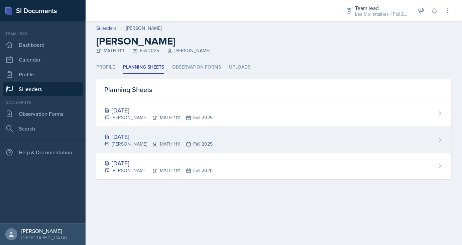
click at [142, 134] on div "[DATE]" at bounding box center [158, 136] width 108 height 9
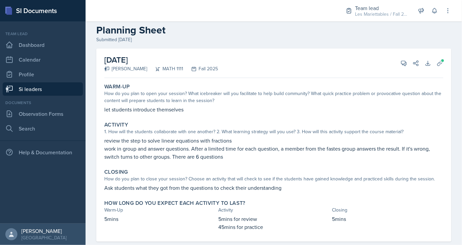
scroll to position [24, 0]
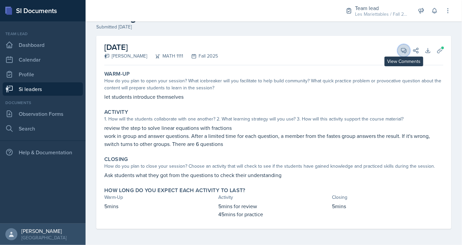
click at [403, 50] on icon at bounding box center [404, 50] width 7 height 7
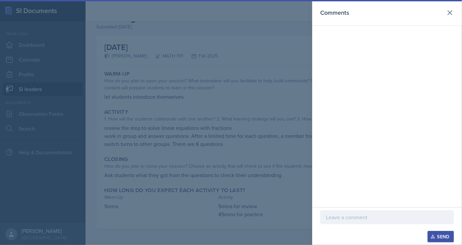
click at [221, 117] on div at bounding box center [231, 122] width 462 height 245
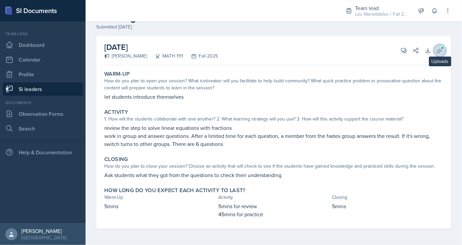
click at [439, 52] on icon at bounding box center [440, 50] width 7 height 7
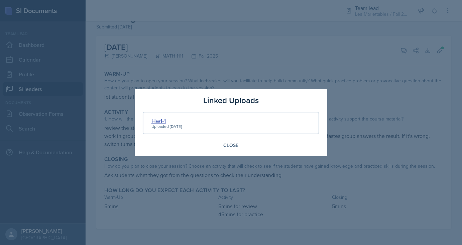
click at [155, 121] on div "Hw1-1" at bounding box center [167, 120] width 30 height 9
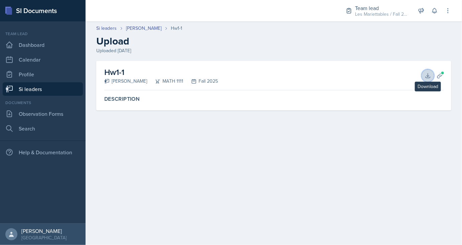
click at [428, 78] on icon at bounding box center [428, 75] width 4 height 4
click at [142, 26] on link "[PERSON_NAME]" at bounding box center [143, 28] width 35 height 7
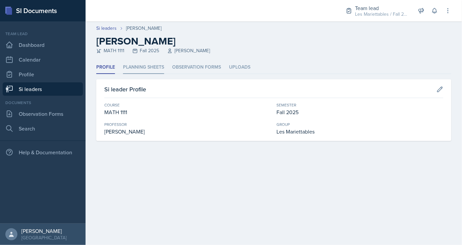
click at [159, 67] on li "Planning Sheets" at bounding box center [143, 67] width 41 height 13
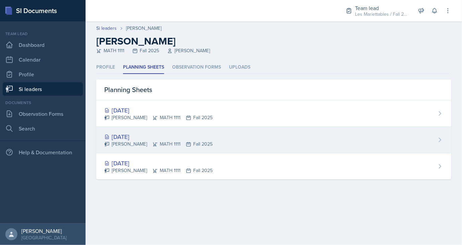
click at [128, 133] on div "[DATE]" at bounding box center [158, 136] width 108 height 9
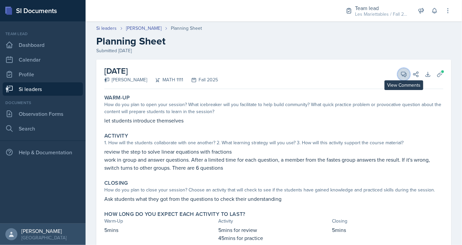
click at [400, 75] on button "View Comments" at bounding box center [404, 74] width 12 height 12
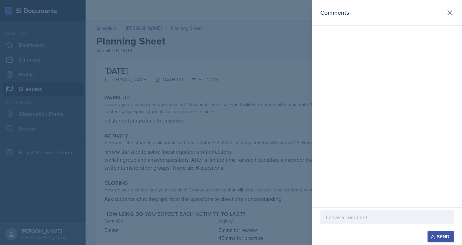
click at [352, 217] on p at bounding box center [387, 217] width 122 height 8
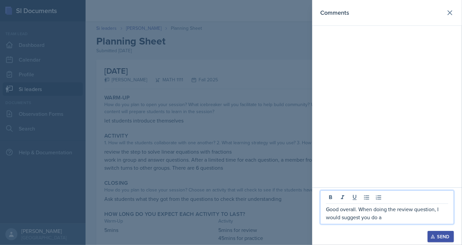
click at [433, 211] on p "Good overall. When doing the review question, I would suggest you do a" at bounding box center [387, 213] width 122 height 16
click at [434, 211] on p "Good overall. When doing the review question, I would suggest you do a" at bounding box center [387, 213] width 122 height 16
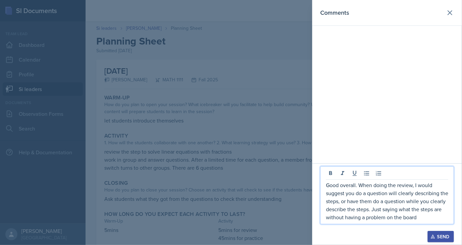
click at [422, 219] on p "Good overall. When doing the review, I would suggest you do a question will cle…" at bounding box center [387, 201] width 122 height 40
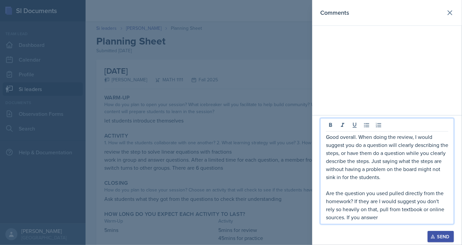
click at [385, 163] on p "Good overall. When doing the review, I would suggest you do a question will cle…" at bounding box center [387, 157] width 122 height 48
click at [397, 144] on p "Good overall. When doing the review, I would suggest you do a question will cle…" at bounding box center [387, 157] width 122 height 48
click at [388, 144] on p "Good overall. When doing the review, I would suggest you do a question while cl…" at bounding box center [387, 157] width 122 height 48
click at [410, 160] on p "Good overall. When doing the review, I would suggest you do a question for them…" at bounding box center [387, 157] width 122 height 48
drag, startPoint x: 413, startPoint y: 179, endPoint x: 407, endPoint y: 178, distance: 6.4
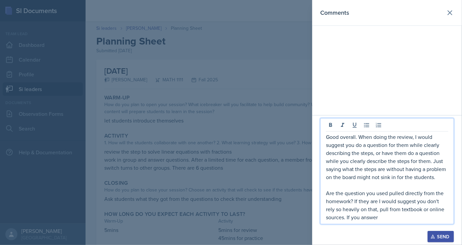
click at [413, 179] on p "Good overall. When doing the review, I would suggest you do a question for them…" at bounding box center [387, 157] width 122 height 48
click at [383, 218] on p "Are the question you used pulled directly from the homework? If they are I woul…" at bounding box center [387, 205] width 122 height 32
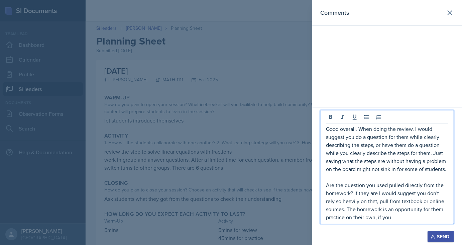
click at [345, 208] on p "Are the question you used pulled directly from the homework? If they are I woul…" at bounding box center [387, 201] width 122 height 40
click at [445, 217] on p "Are the question you used pulled directly from the homework? If they are I woul…" at bounding box center [387, 201] width 122 height 40
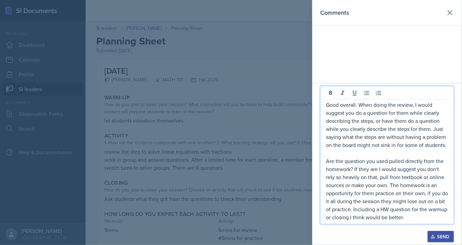
click at [412, 112] on p "Good overall. When doing the review, I would suggest you do a question for them…" at bounding box center [387, 125] width 122 height 48
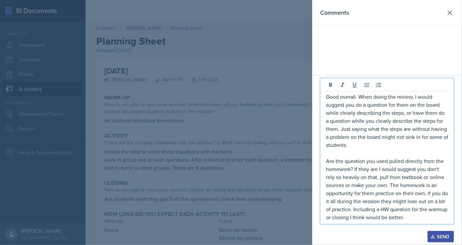
click at [437, 112] on p "Good overall. When doing the review, I would suggest you do a question for them…" at bounding box center [387, 121] width 122 height 56
drag, startPoint x: 444, startPoint y: 113, endPoint x: 414, endPoint y: 114, distance: 29.8
click at [414, 114] on p "Good overall. When doing the review, I would suggest you do a question for them…" at bounding box center [387, 121] width 122 height 56
click at [430, 218] on p "Are the question you used pulled directly from the homework? If they are I woul…" at bounding box center [387, 189] width 122 height 64
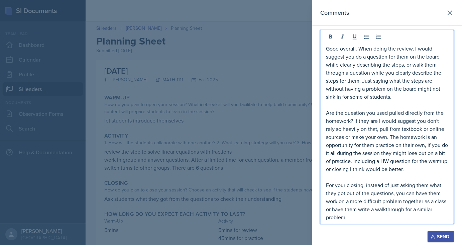
click at [385, 211] on p "For your closing, instead of just asking them what they got out of the question…" at bounding box center [387, 201] width 122 height 40
click at [384, 218] on p "For your closing, instead of just asking them what they got out of the question…" at bounding box center [387, 201] width 122 height 40
drag, startPoint x: 408, startPoint y: 218, endPoint x: 363, endPoint y: 223, distance: 45.5
click at [363, 223] on div "Good overall. When doing the review, I would suggest you do a question for them…" at bounding box center [387, 127] width 134 height 194
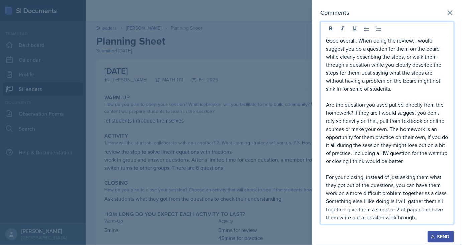
click at [403, 214] on p "For your closing, instead of just asking them what they got out of the question…" at bounding box center [387, 197] width 122 height 48
click at [423, 221] on p "For your closing, instead of just asking them what they got out of the question…" at bounding box center [387, 197] width 122 height 48
click at [347, 209] on p "For your closing, instead of just asking them what they got out of the question…" at bounding box center [387, 197] width 122 height 48
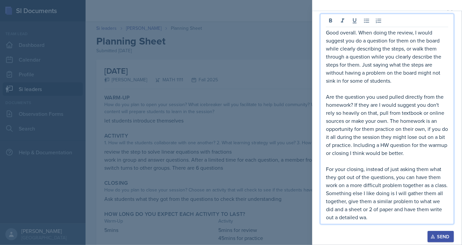
drag, startPoint x: 395, startPoint y: 219, endPoint x: 394, endPoint y: 213, distance: 6.2
click at [394, 213] on p "For your closing, instead of just asking them what they got out of the question…" at bounding box center [387, 193] width 122 height 56
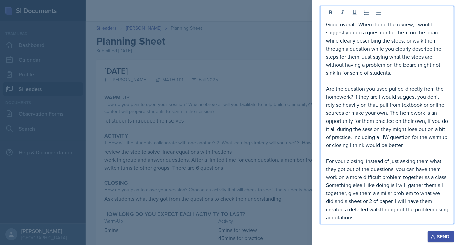
click at [392, 209] on p "For your closing, instead of just asking them what they got out of the question…" at bounding box center [387, 189] width 122 height 64
click at [395, 218] on p "For your closing, instead of just asking them what they got out of the question…" at bounding box center [387, 189] width 122 height 64
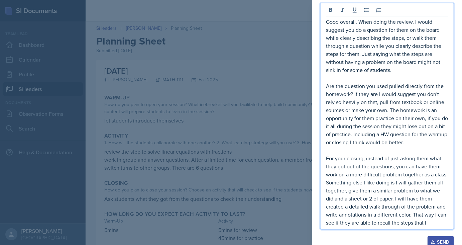
drag, startPoint x: 435, startPoint y: 222, endPoint x: 414, endPoint y: 215, distance: 22.1
click at [414, 215] on p "For your closing, instead of just asking them what they got out of the question…" at bounding box center [387, 190] width 122 height 72
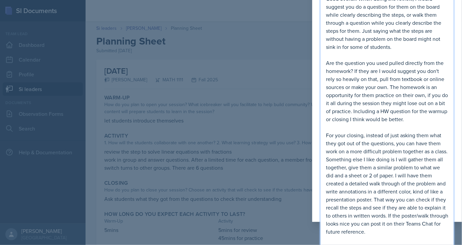
scroll to position [31, 0]
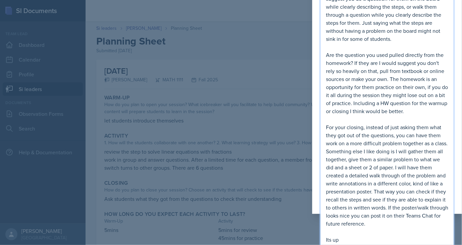
click at [378, 101] on p "Are the question you used pulled directly from the homework? If they are I woul…" at bounding box center [387, 83] width 122 height 64
click at [433, 103] on p "Are the question you used pulled directly from the homework? If they are I woul…" at bounding box center [387, 83] width 122 height 64
drag, startPoint x: 435, startPoint y: 110, endPoint x: 451, endPoint y: 138, distance: 31.9
click at [435, 111] on p "Are the question you used pulled directly from the homework? If they are I woul…" at bounding box center [387, 83] width 122 height 64
drag, startPoint x: 344, startPoint y: 176, endPoint x: 327, endPoint y: 175, distance: 16.1
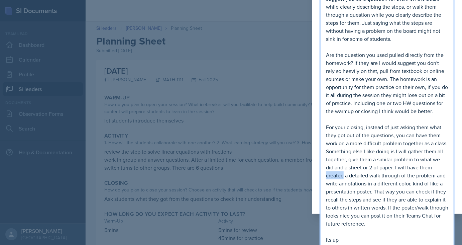
click at [327, 175] on p "For your closing, instead of just asking them what they got out of the question…" at bounding box center [387, 175] width 122 height 104
drag, startPoint x: 405, startPoint y: 182, endPoint x: 421, endPoint y: 196, distance: 21.3
click at [407, 183] on p "For your closing, instead of just asking them what they got out of the question…" at bounding box center [387, 175] width 122 height 104
click at [365, 239] on p "Its up" at bounding box center [387, 239] width 122 height 8
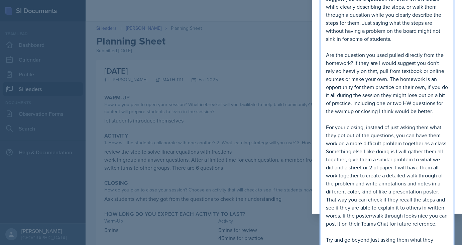
scroll to position [39, 0]
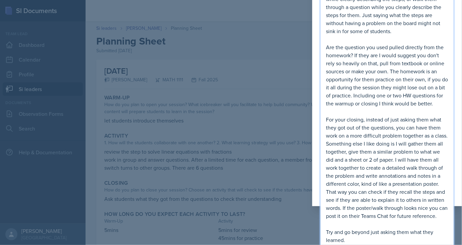
click at [366, 129] on p "For your closing, instead of just asking them what they got out of the question…" at bounding box center [387, 167] width 122 height 104
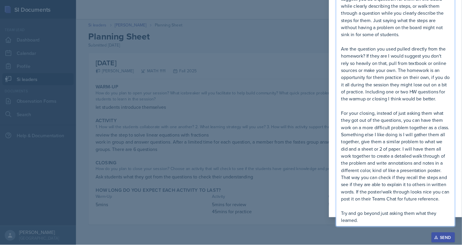
scroll to position [0, 0]
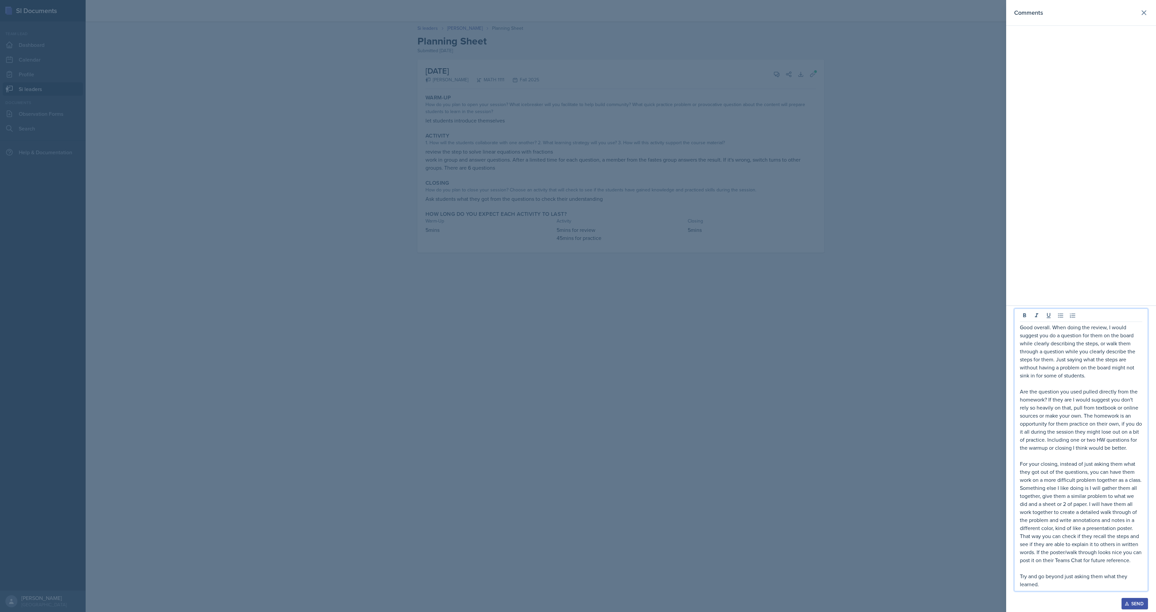
click at [462, 245] on button "Send" at bounding box center [1135, 603] width 26 height 11
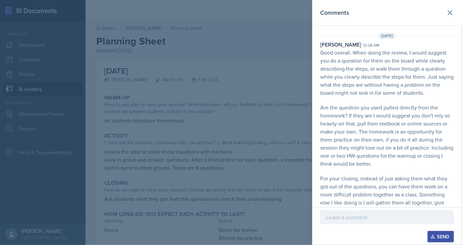
click at [362, 88] on p "Good overall. When doing the review, I would suggest you do a question for them…" at bounding box center [387, 73] width 134 height 48
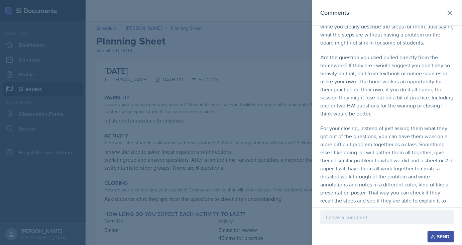
scroll to position [88, 0]
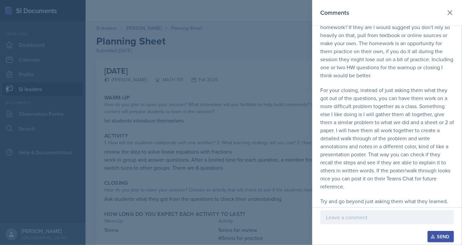
click at [143, 69] on div at bounding box center [231, 122] width 462 height 245
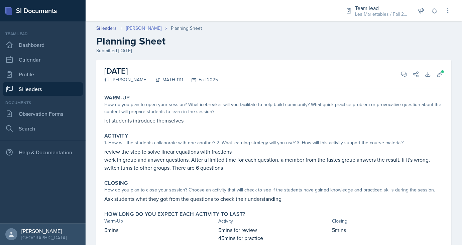
click at [147, 29] on link "[PERSON_NAME]" at bounding box center [143, 28] width 35 height 7
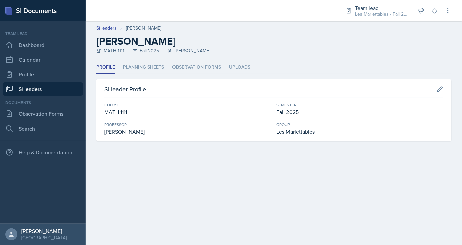
click at [108, 32] on div "Si leaders Simmy Huynh Simmy Huynh MATH 1111 Fall 2025 Rebecca Shi" at bounding box center [274, 39] width 377 height 29
click at [110, 28] on link "Si leaders" at bounding box center [106, 28] width 20 height 7
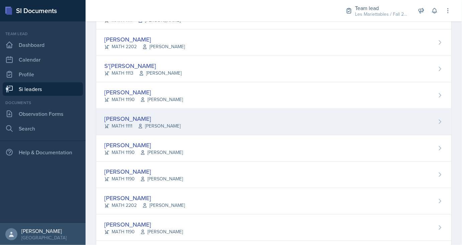
scroll to position [270, 0]
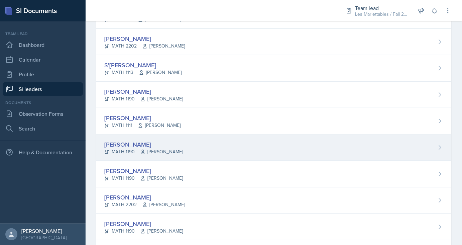
click at [125, 144] on div "[PERSON_NAME]" at bounding box center [143, 144] width 79 height 9
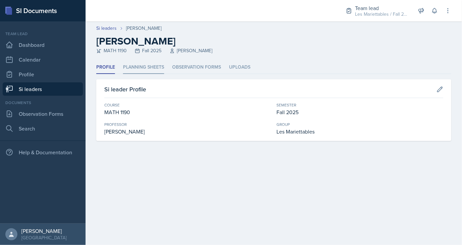
click at [143, 68] on li "Planning Sheets" at bounding box center [143, 67] width 41 height 13
